Goal: Find specific page/section: Find specific page/section

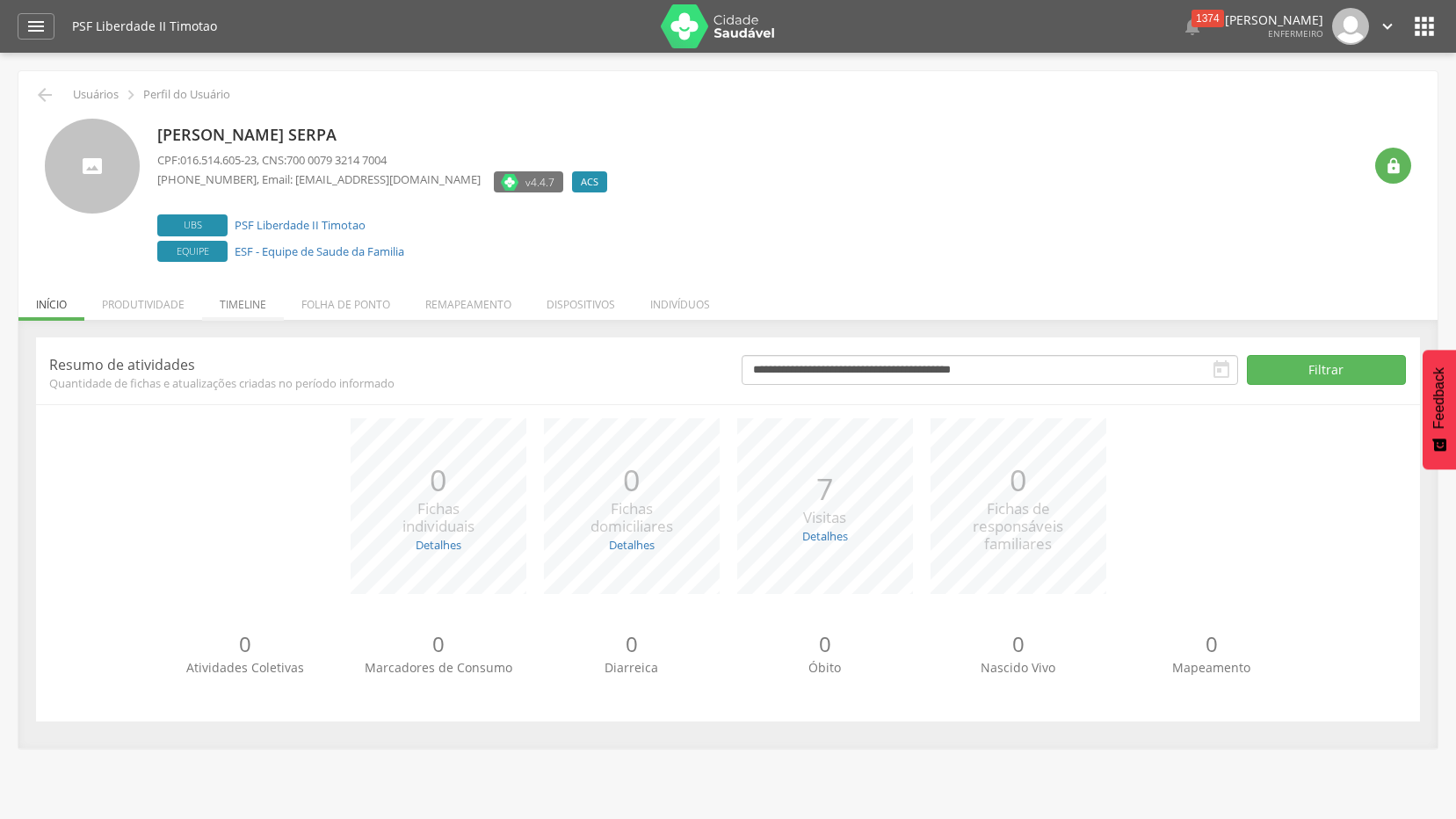
click at [232, 304] on li "Timeline" at bounding box center [243, 299] width 82 height 41
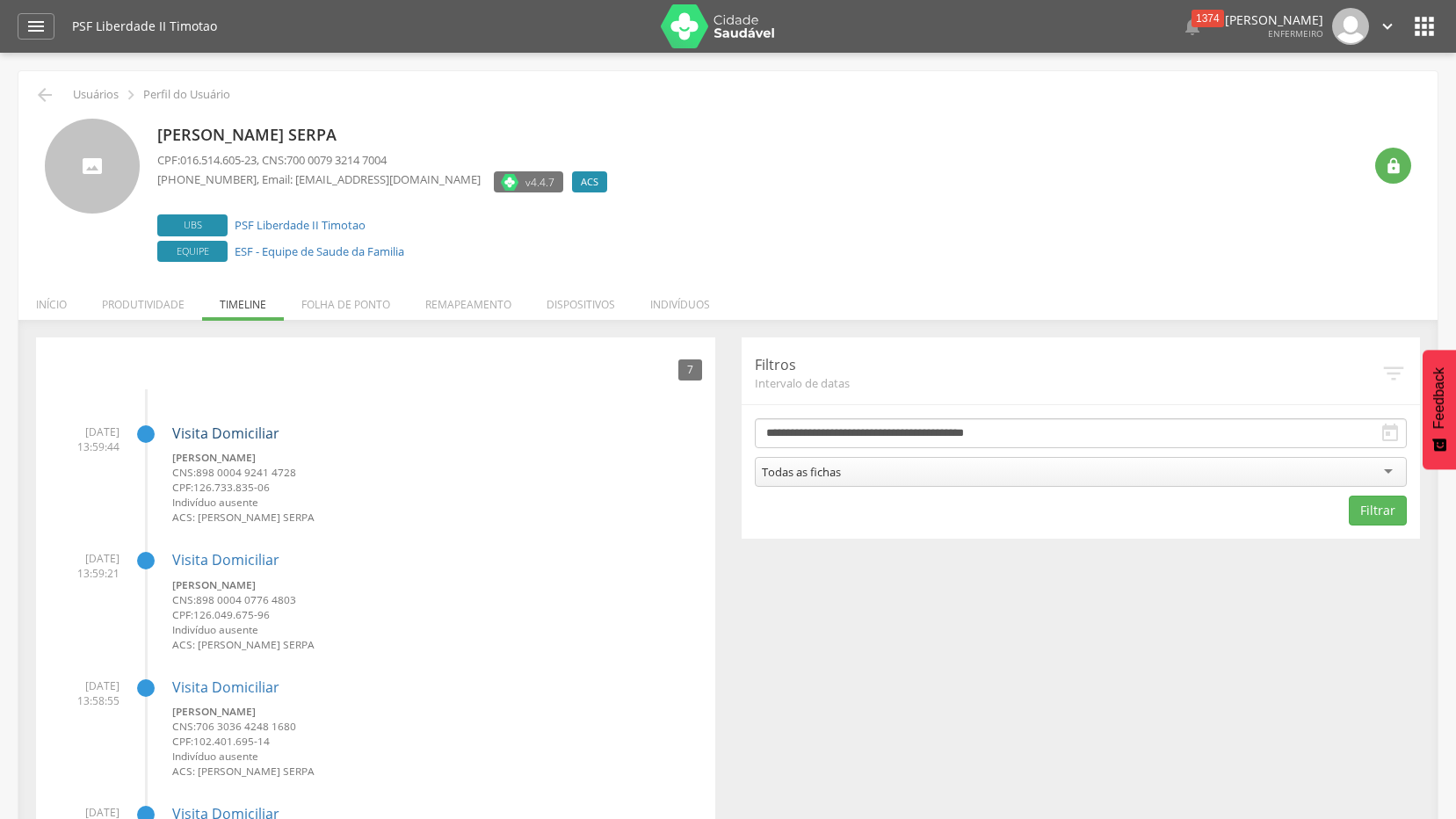
click at [200, 431] on link "Visita Domiciliar" at bounding box center [225, 432] width 107 height 20
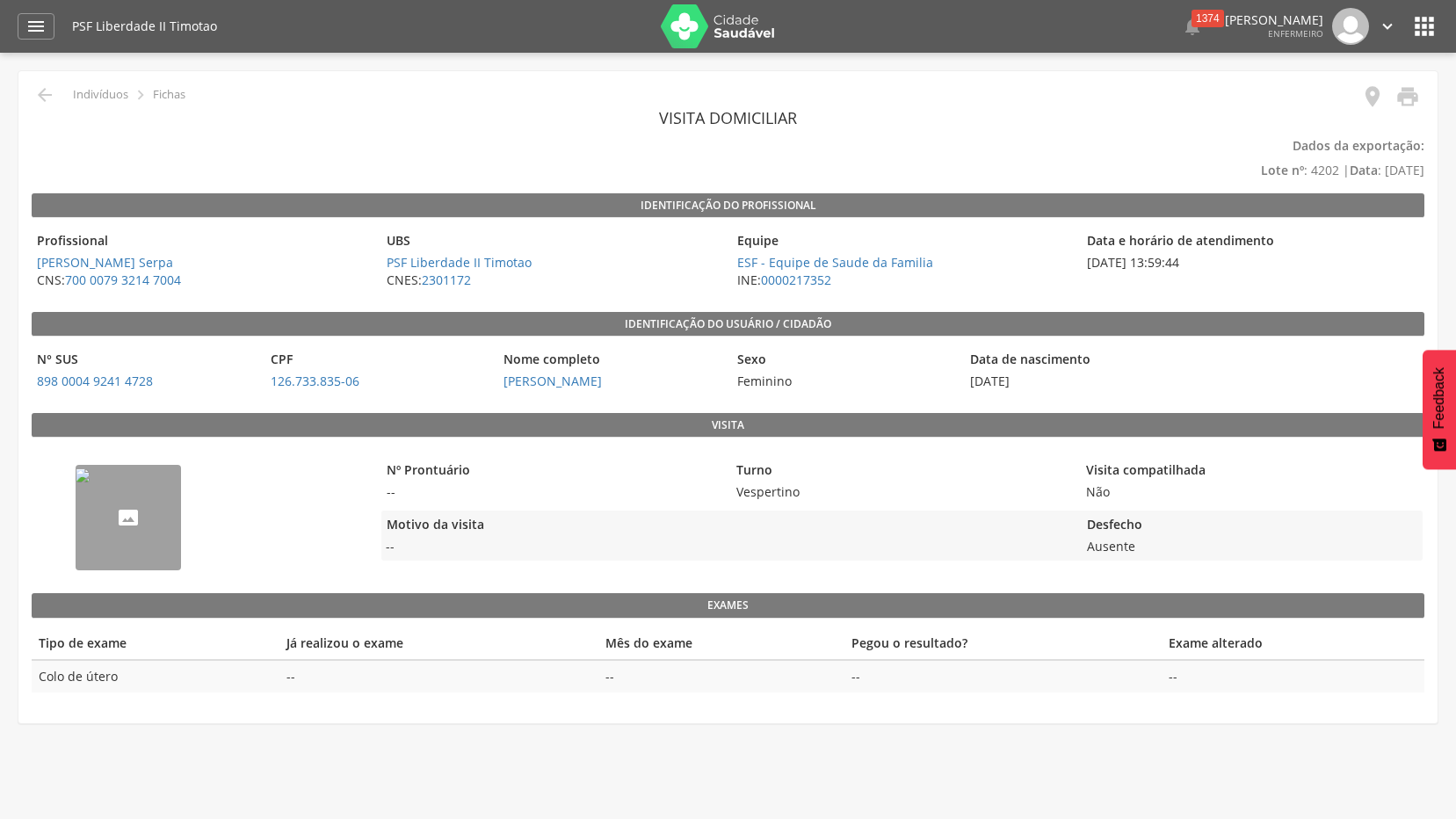
scroll to position [53, 0]
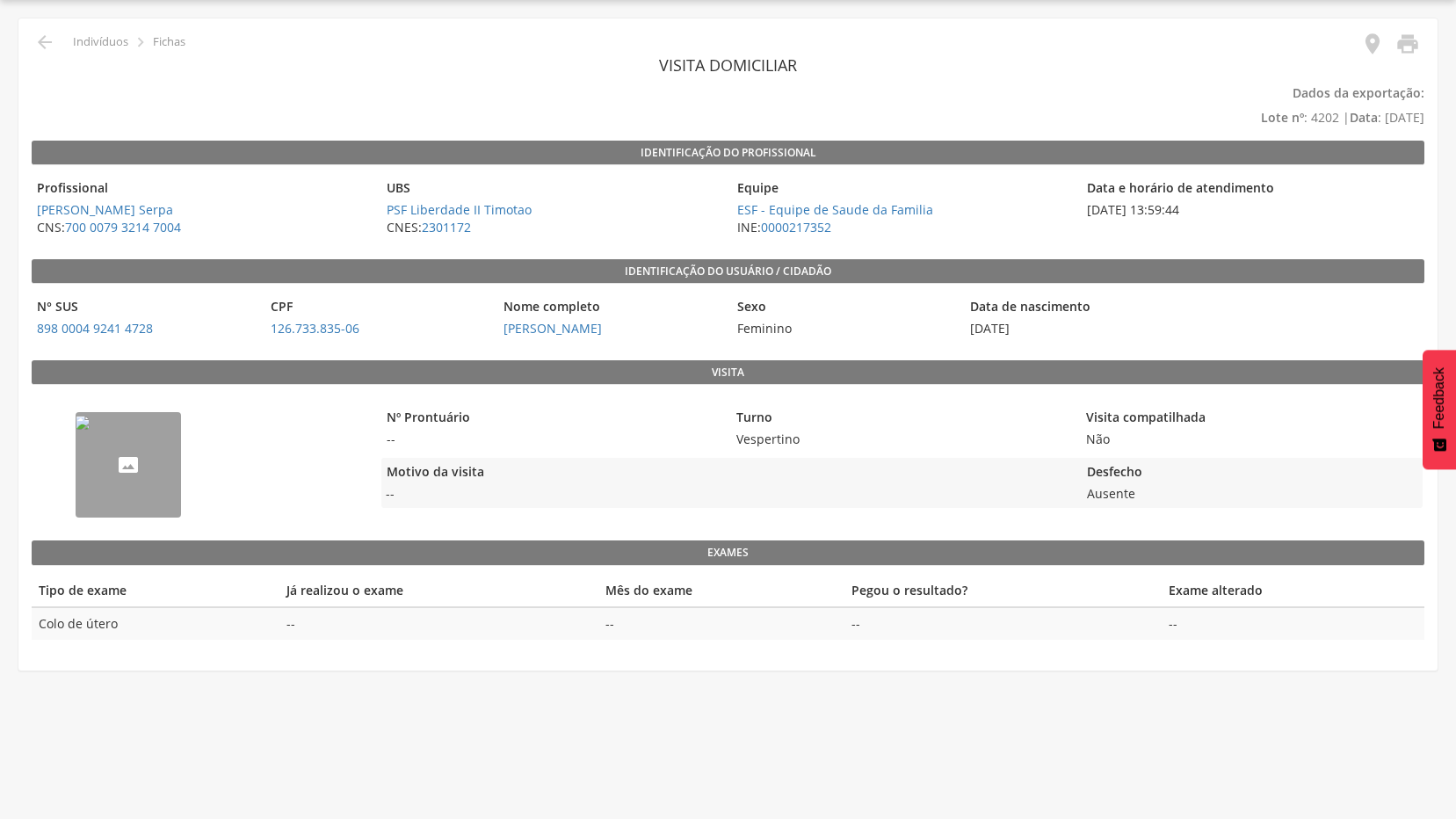
click at [1375, 31] on div " Indivíduos  Fichas  Localização  Visita domiciliar Dados da exportação: Lo…" at bounding box center [728, 336] width 1419 height 634
click at [1370, 36] on icon "" at bounding box center [1372, 44] width 24 height 24
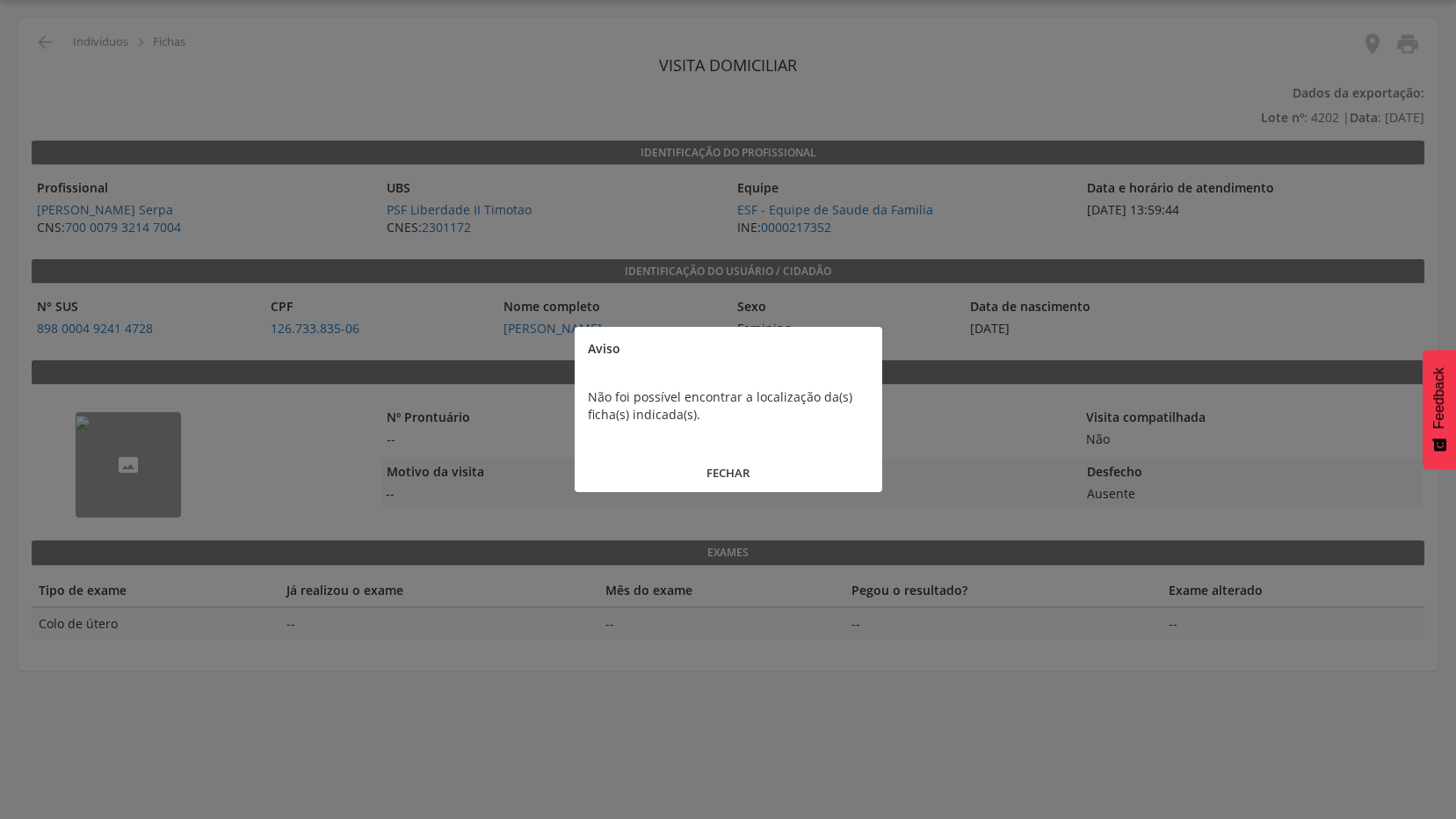
click at [719, 474] on button "FECHAR" at bounding box center [728, 472] width 308 height 38
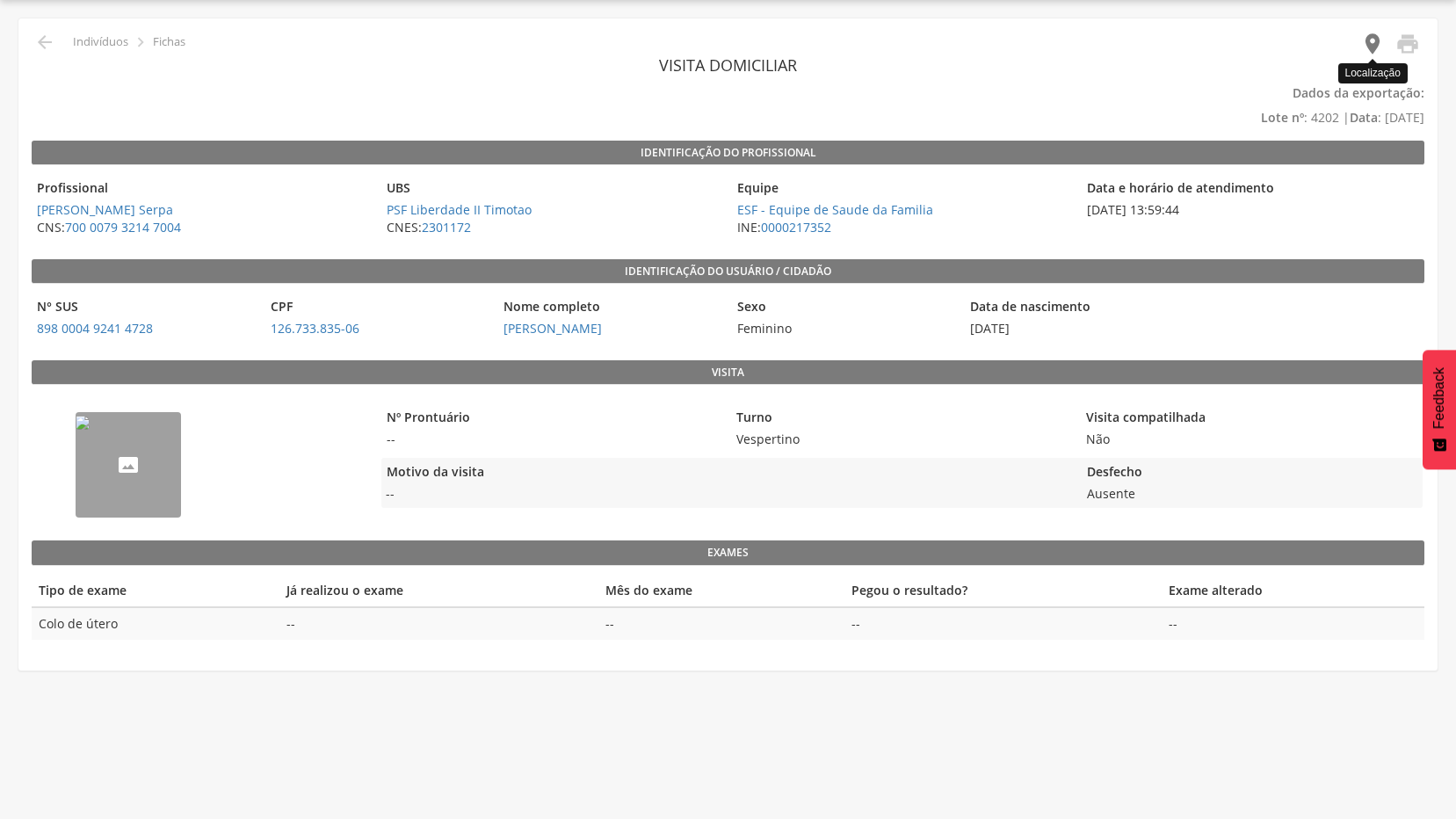
click at [1368, 41] on icon "" at bounding box center [1372, 44] width 24 height 24
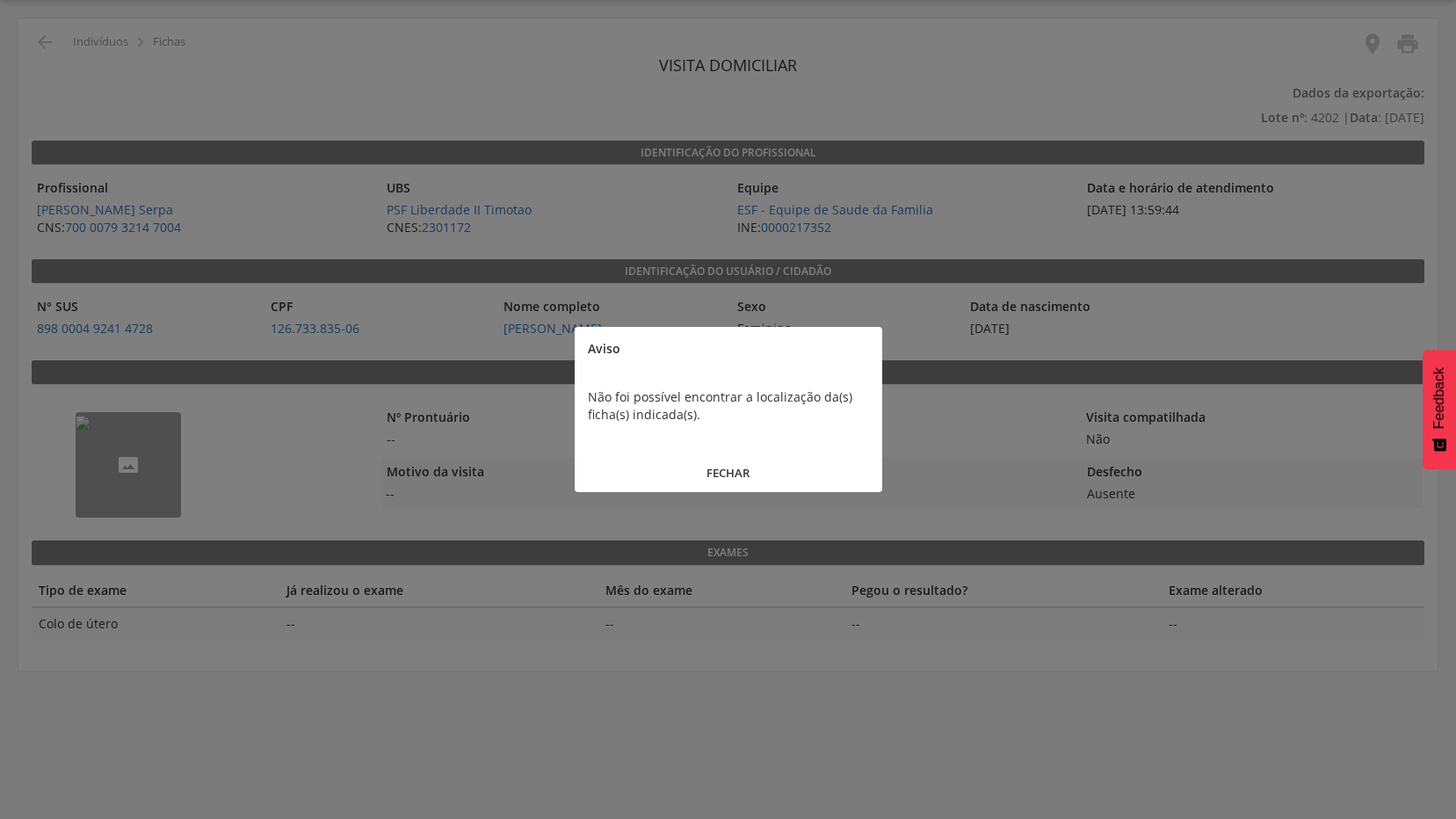
click at [721, 467] on button "FECHAR" at bounding box center [728, 472] width 308 height 38
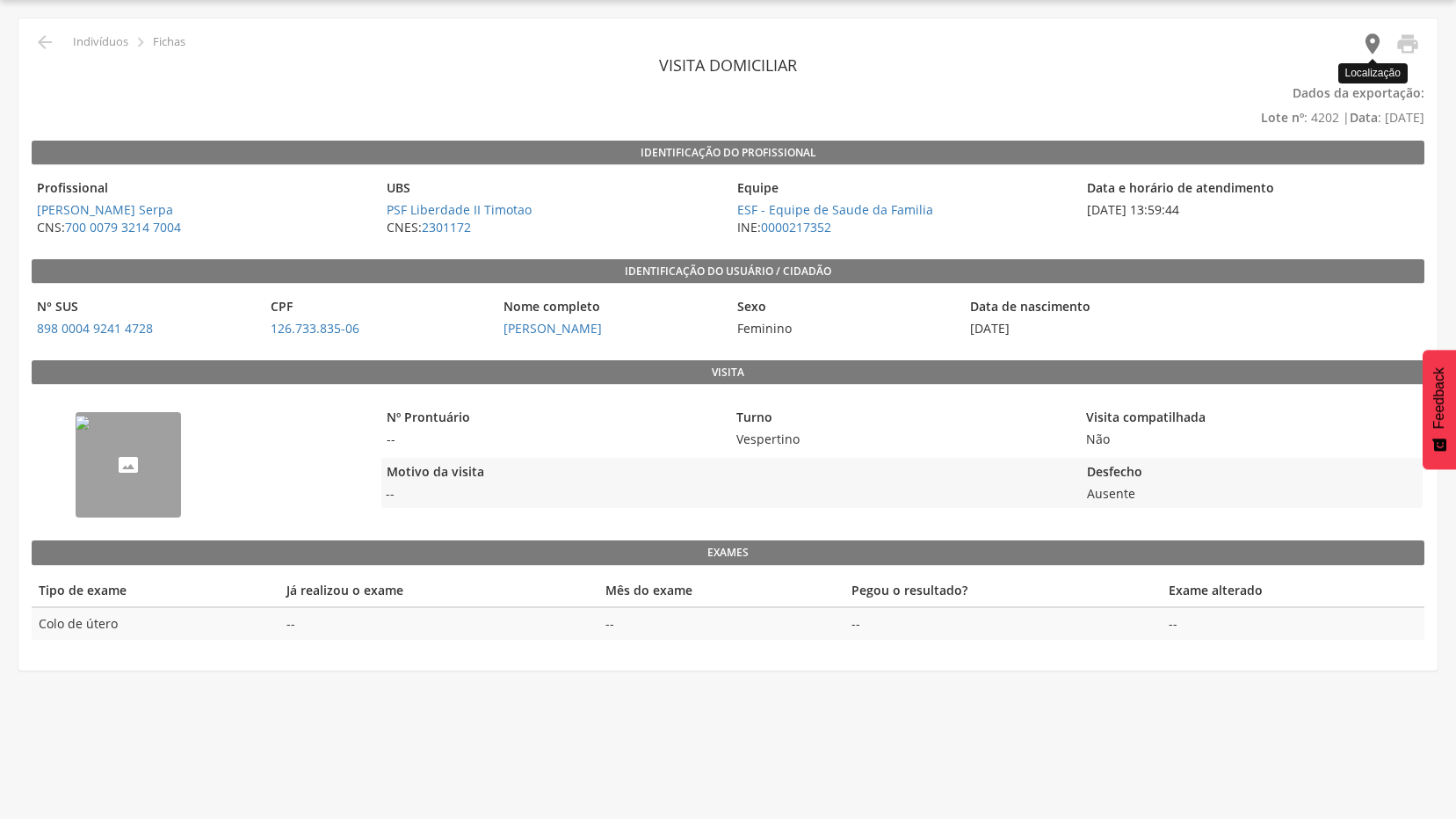
click at [1369, 45] on icon "" at bounding box center [1372, 44] width 24 height 24
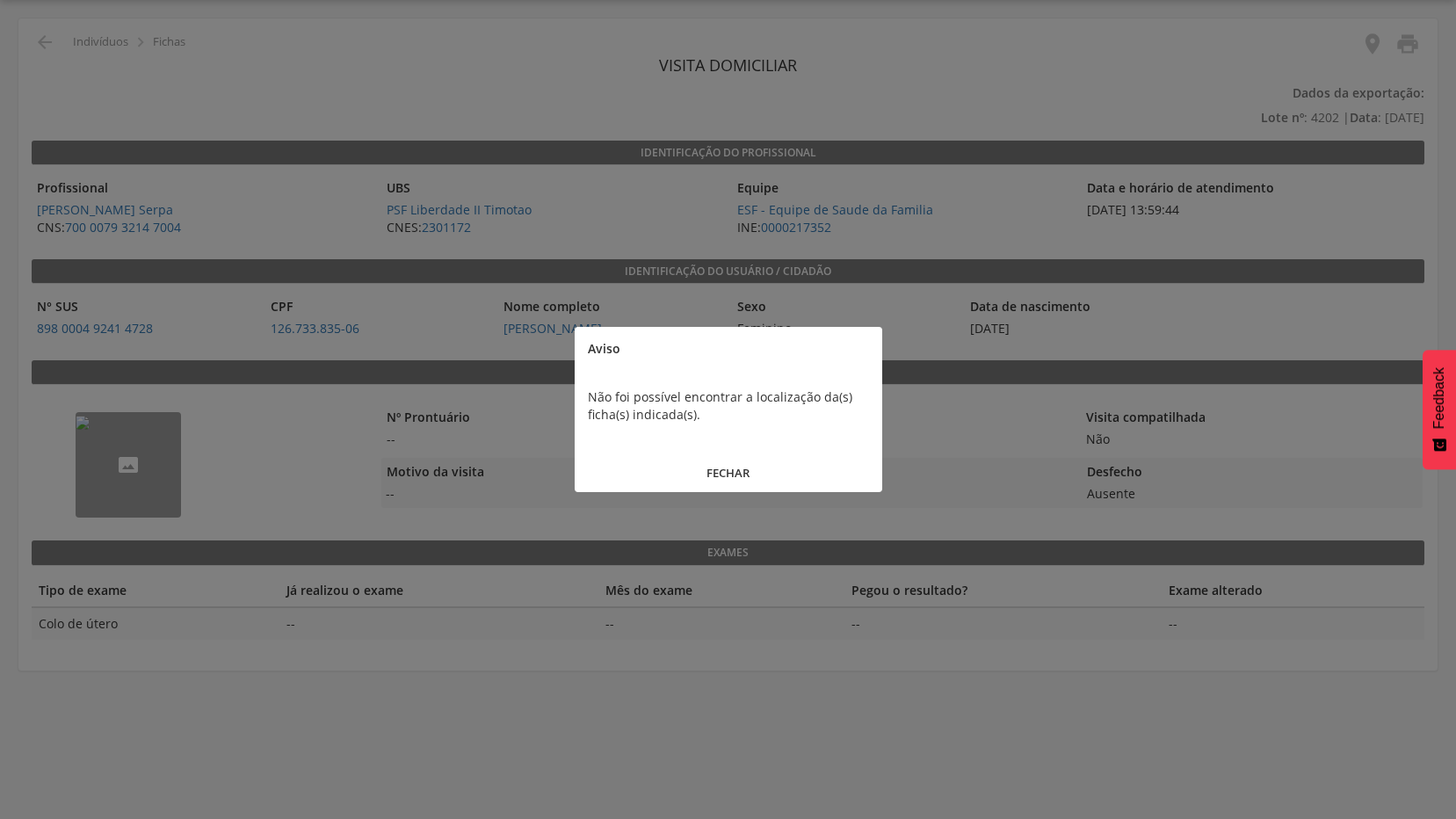
click at [749, 482] on button "FECHAR" at bounding box center [728, 472] width 308 height 38
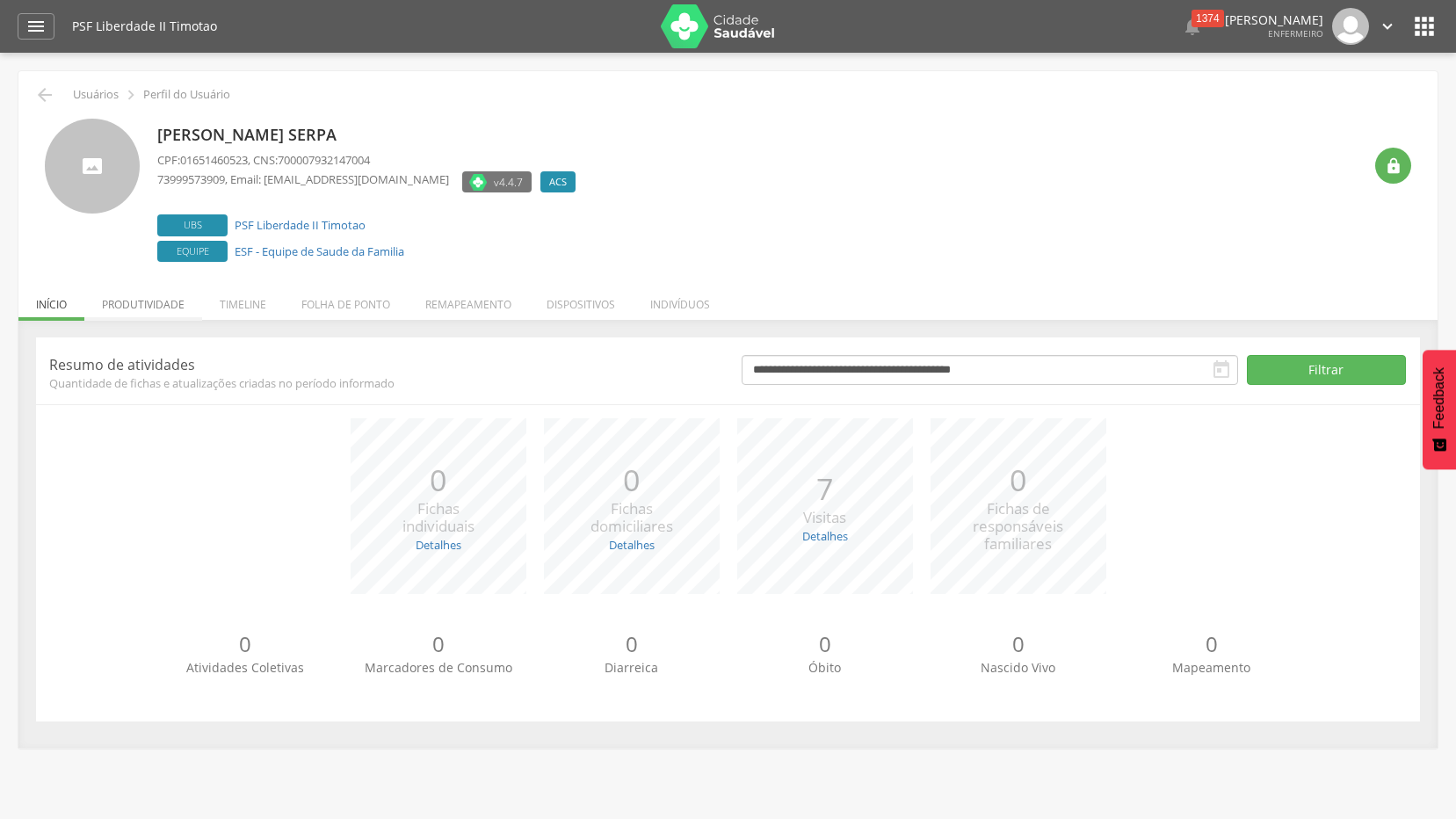
click at [136, 303] on li "Produtividade" at bounding box center [143, 299] width 118 height 41
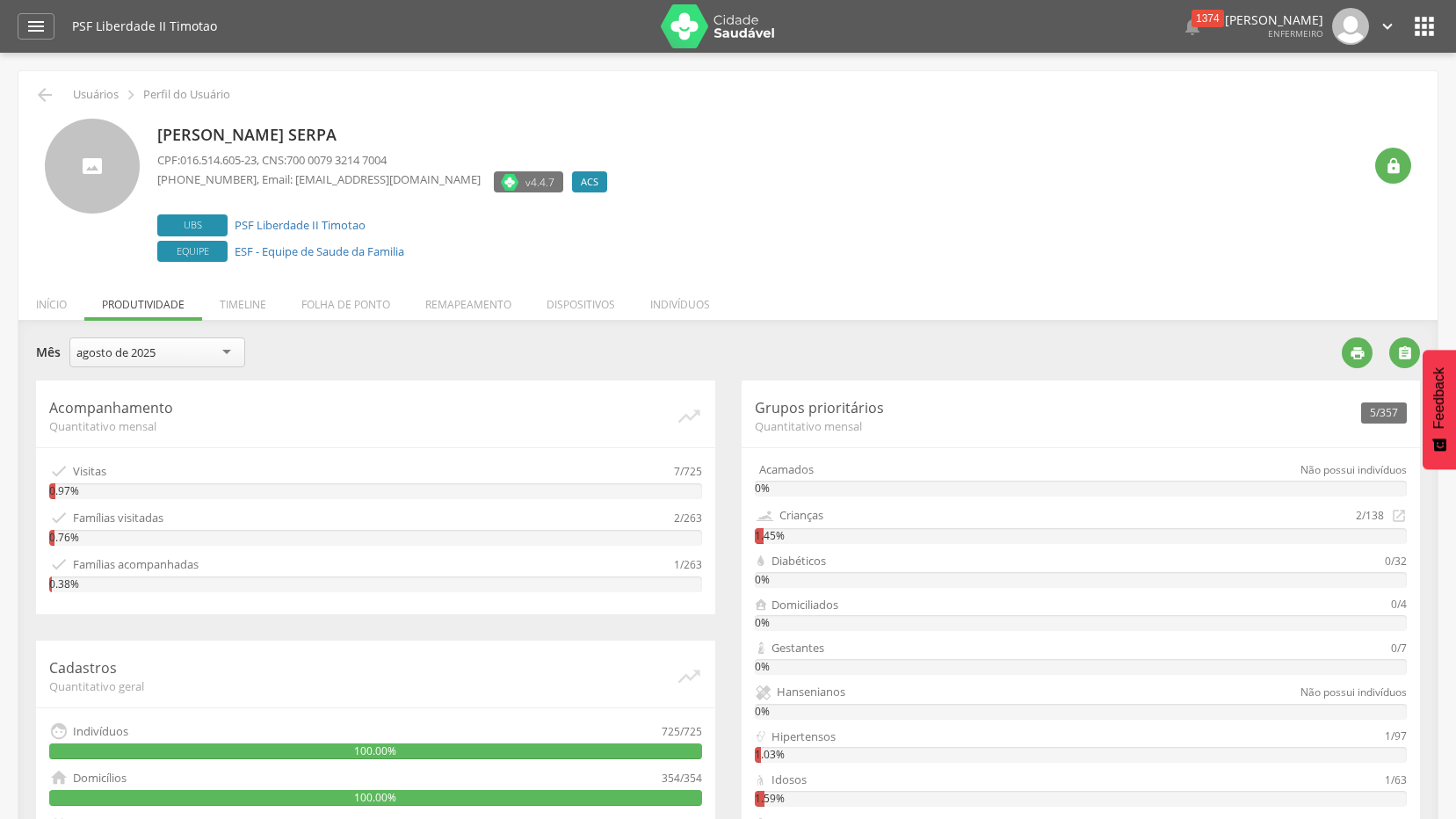
click at [794, 470] on div "Acamados" at bounding box center [786, 469] width 55 height 17
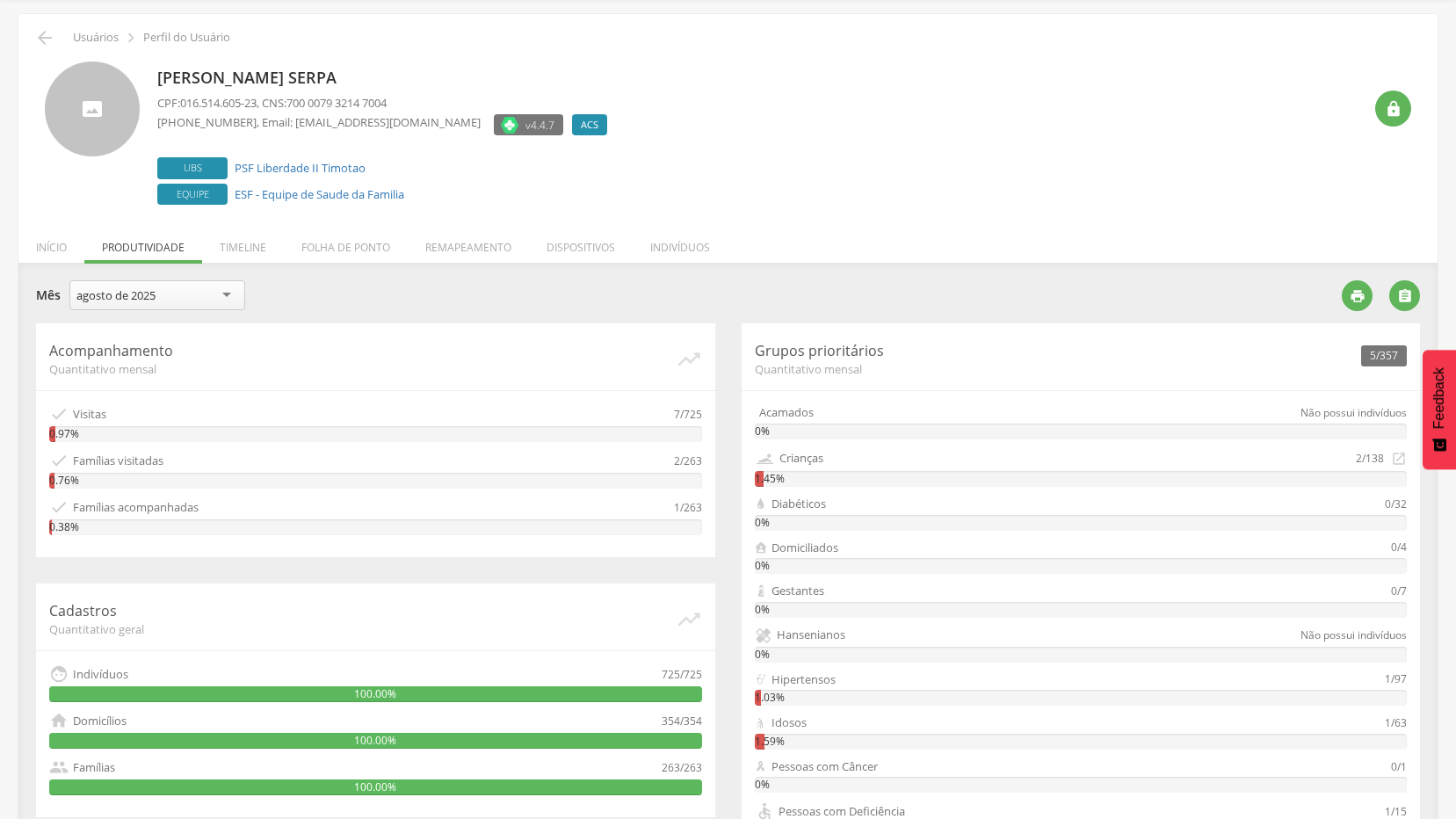
scroll to position [87, 0]
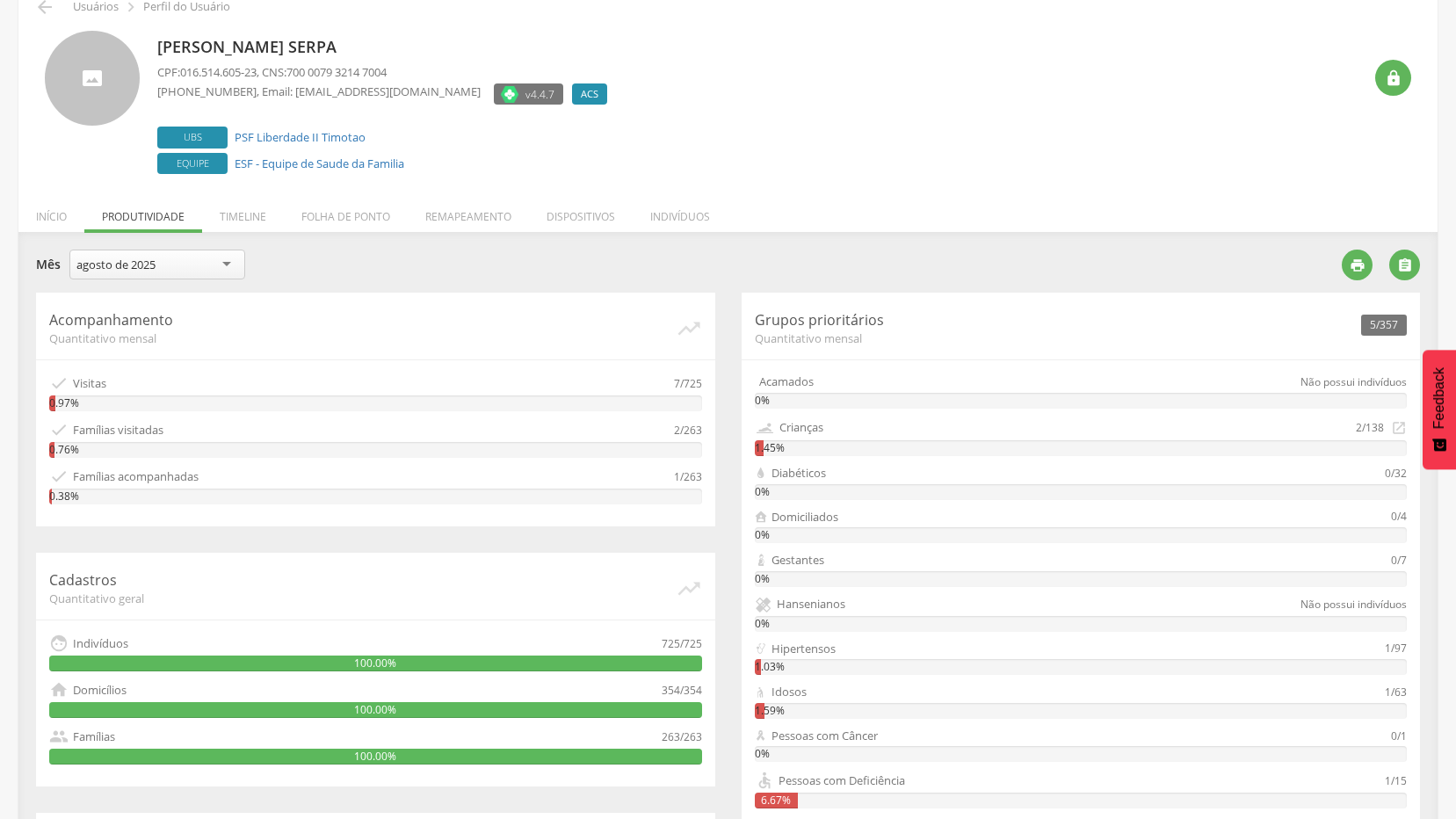
click at [224, 267] on div "agosto de 2025" at bounding box center [157, 264] width 176 height 30
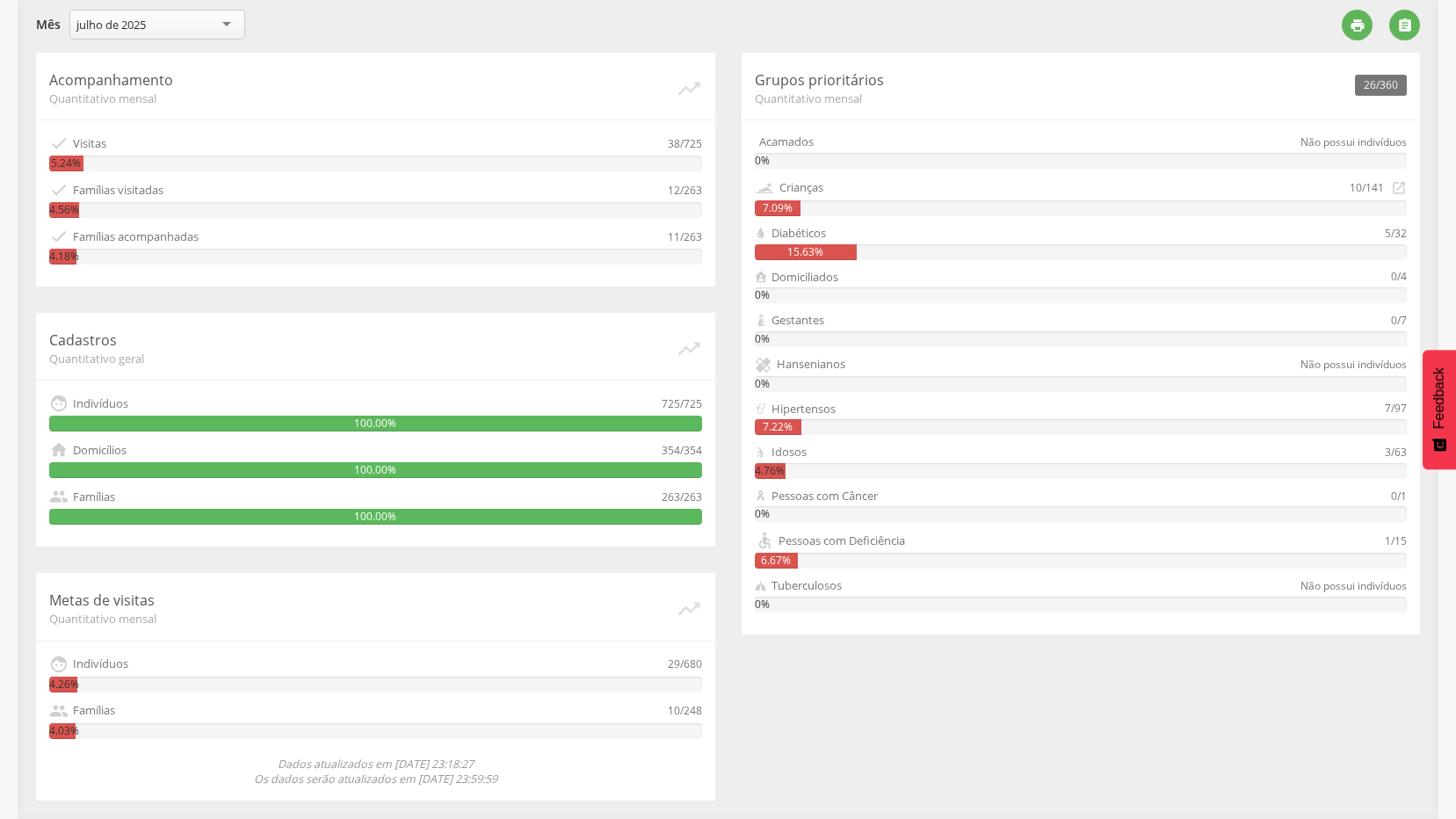
scroll to position [0, 0]
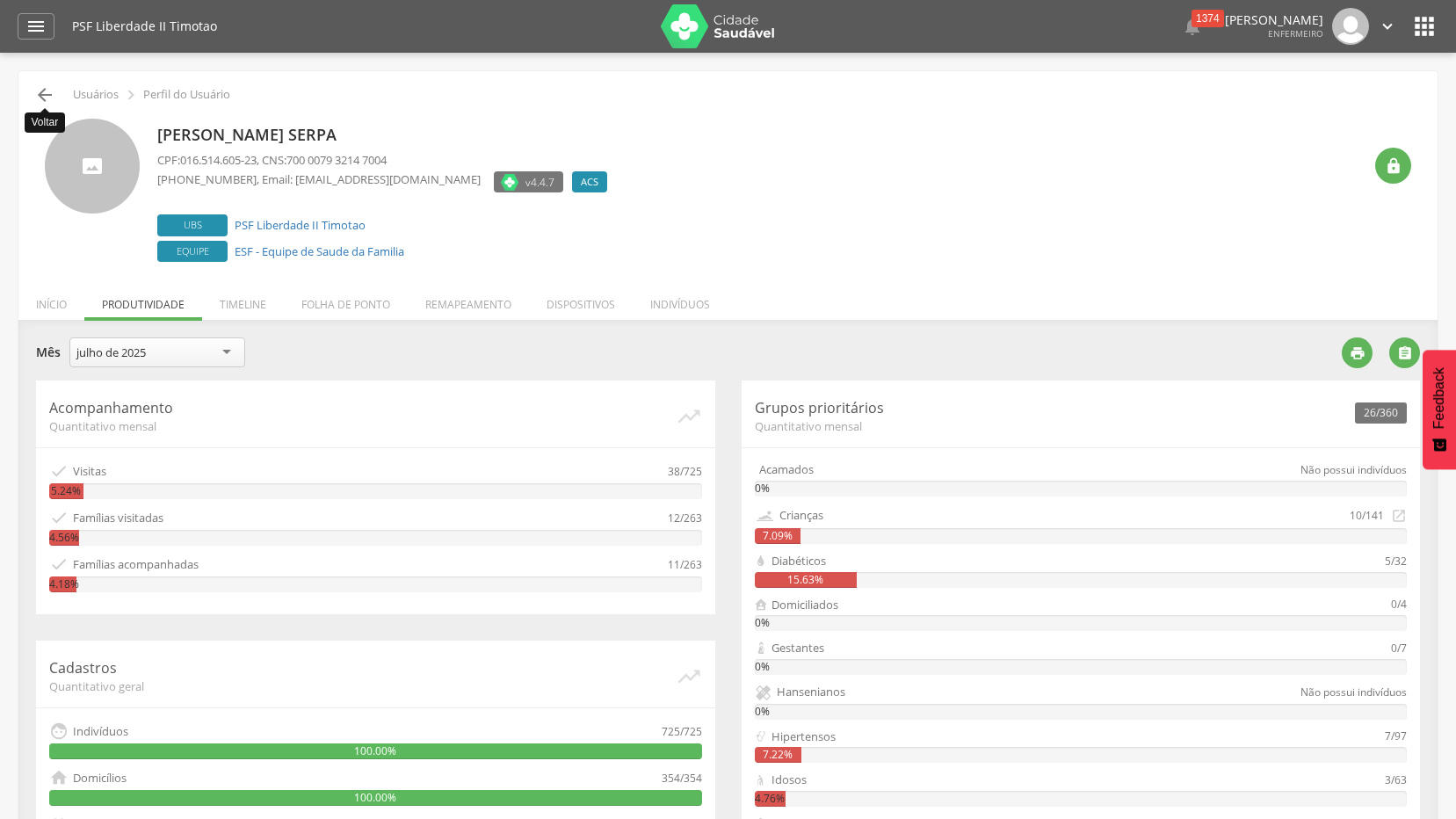
click at [40, 95] on icon "" at bounding box center [45, 95] width 21 height 21
